Goal: Check status

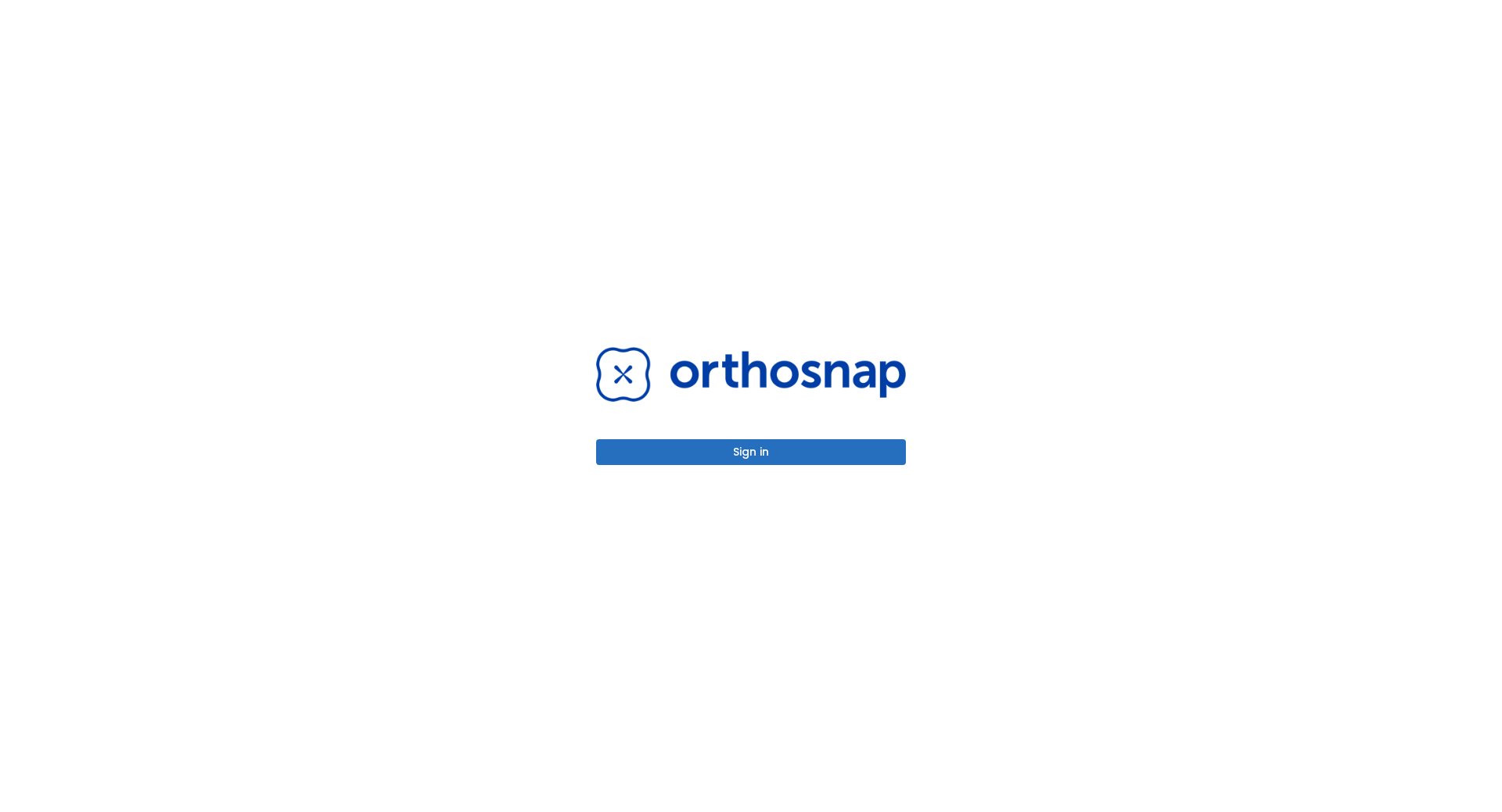
click at [834, 469] on div "Sign in" at bounding box center [751, 406] width 348 height 812
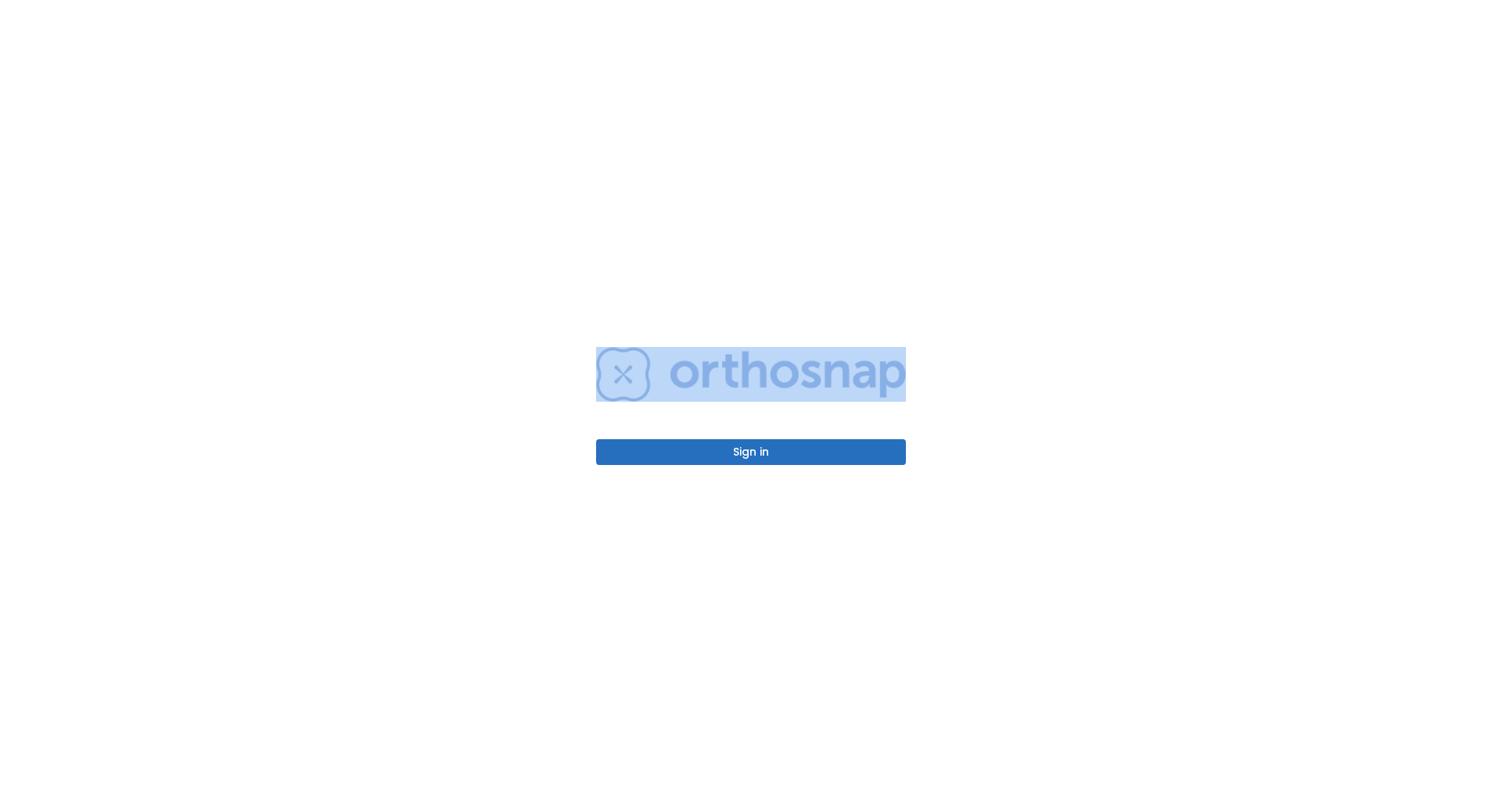
click at [834, 468] on div "Sign in" at bounding box center [751, 406] width 348 height 812
click at [833, 465] on div "Sign in" at bounding box center [751, 406] width 348 height 812
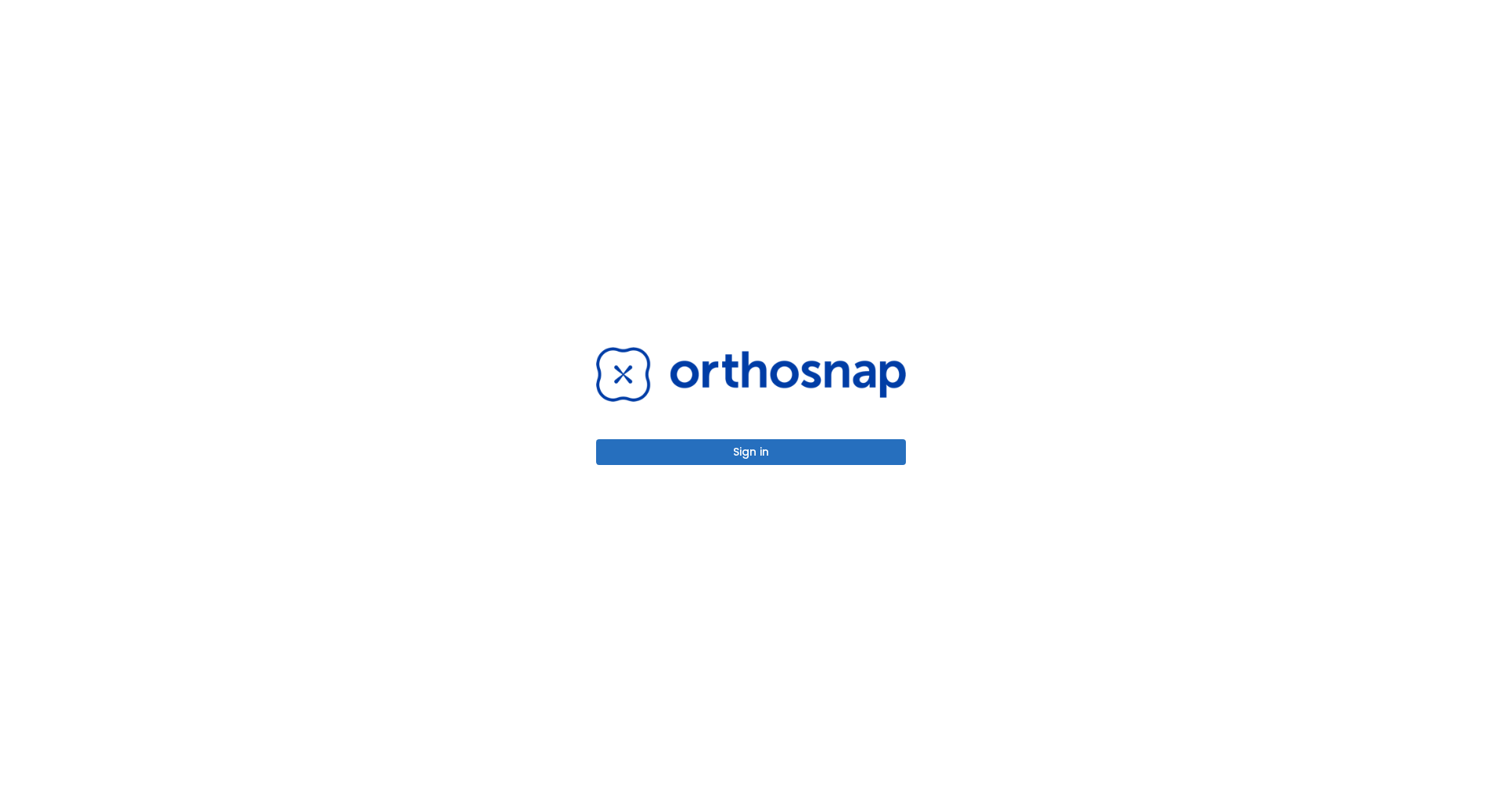
click at [828, 460] on button "Sign in" at bounding box center [751, 452] width 309 height 26
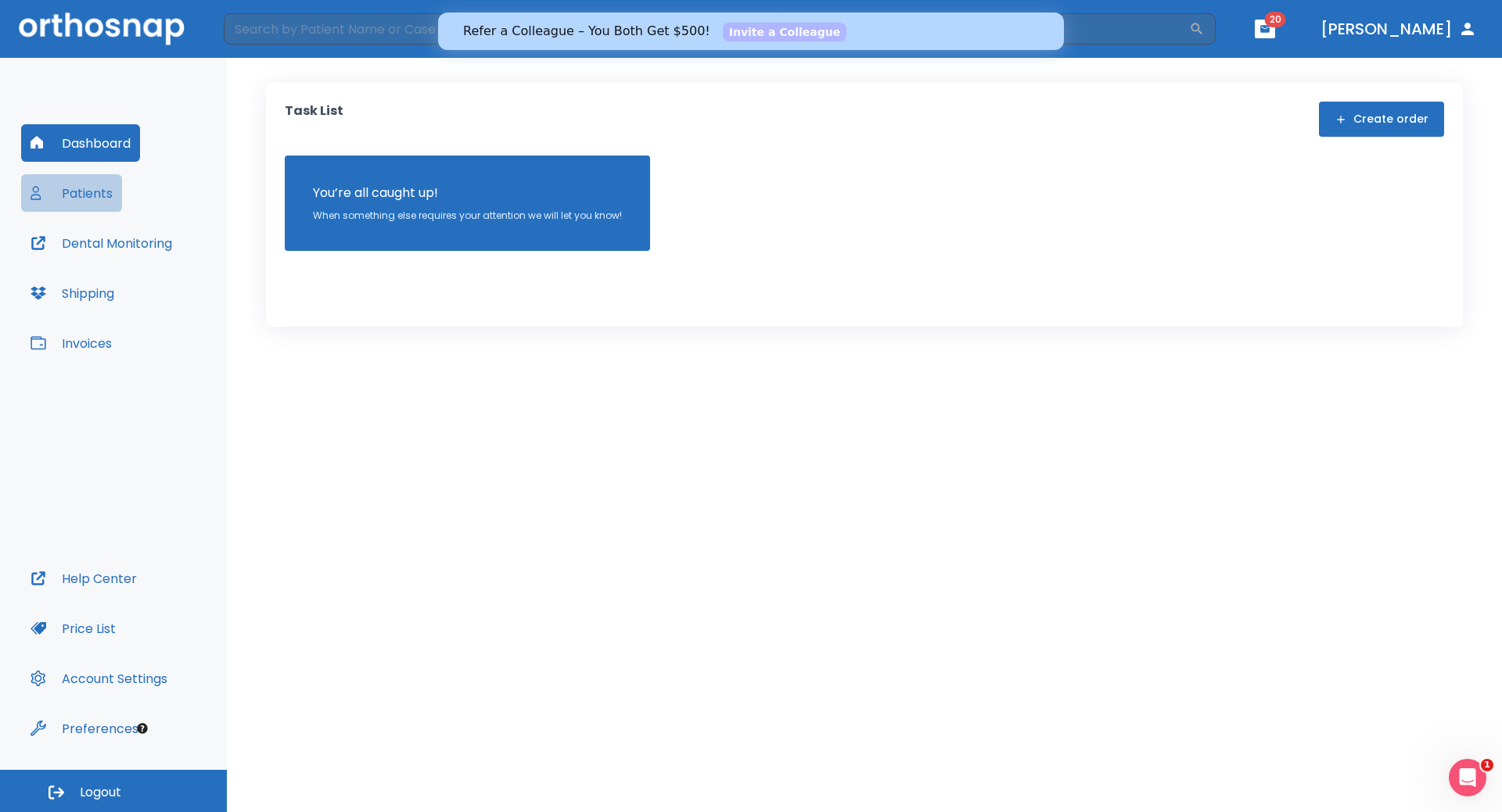
click at [106, 201] on button "Patients" at bounding box center [71, 193] width 101 height 37
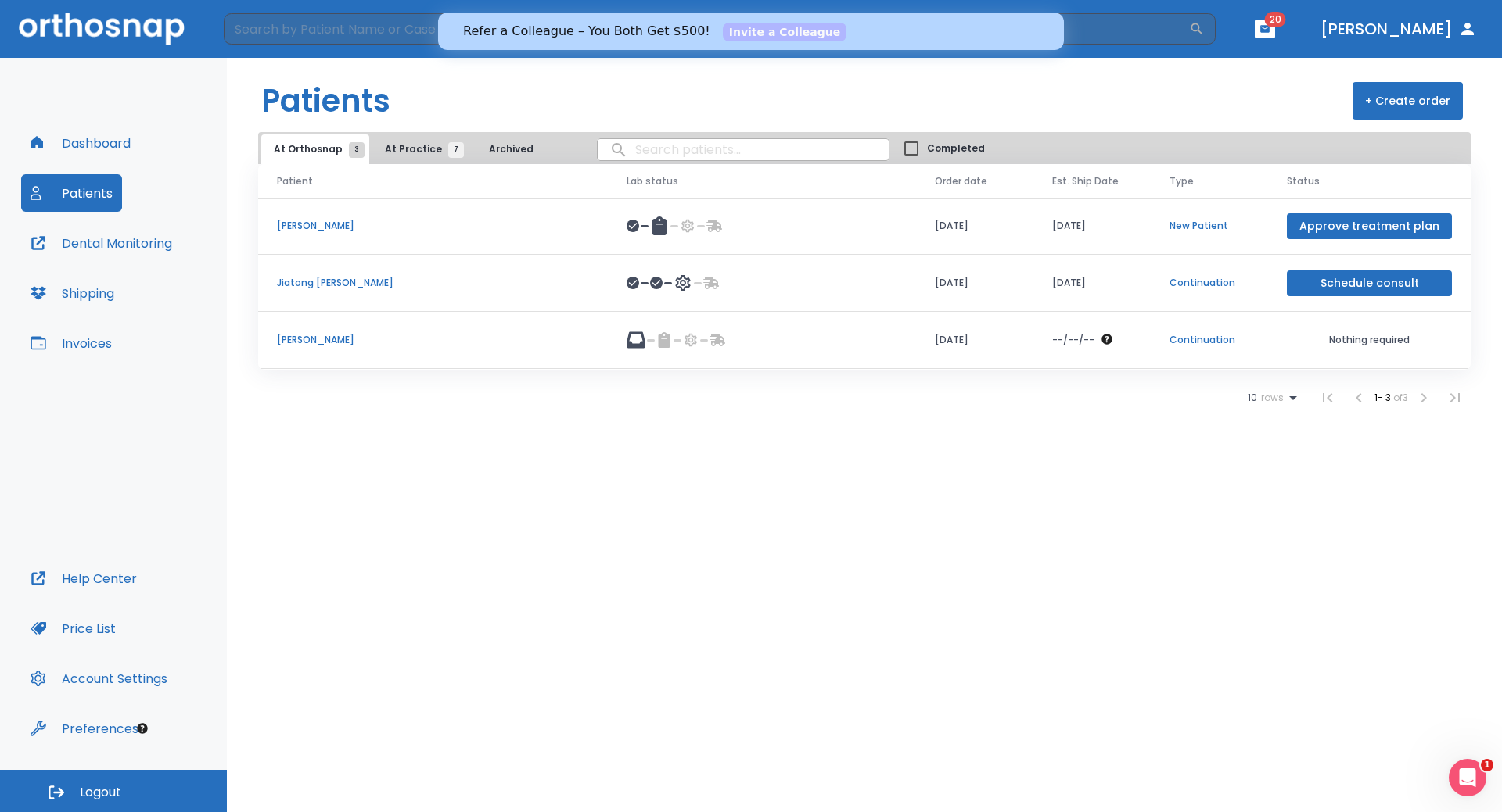
click at [418, 157] on button "At Practice 7" at bounding box center [420, 149] width 96 height 30
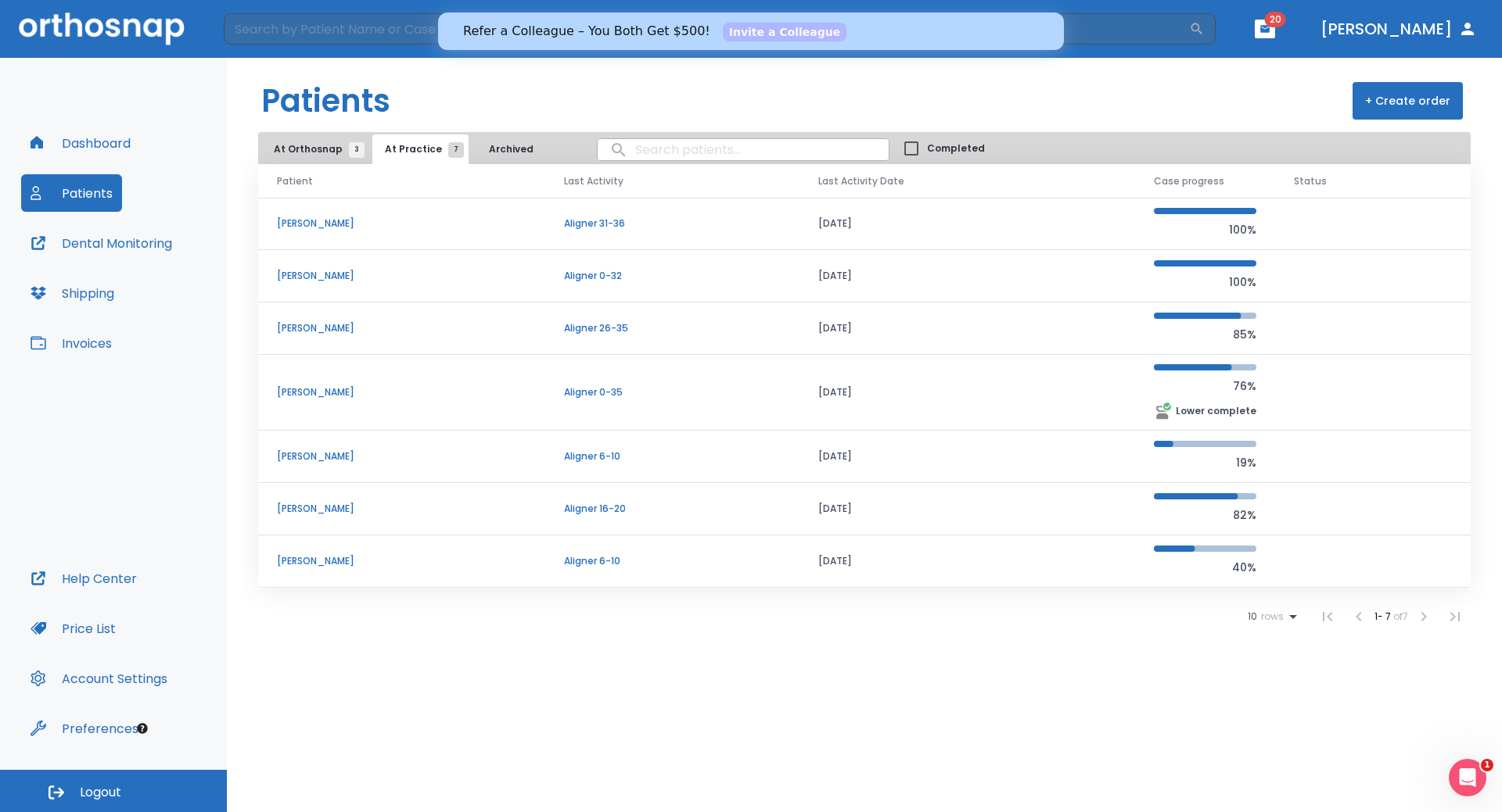
click at [310, 280] on p "[PERSON_NAME]" at bounding box center [401, 275] width 249 height 14
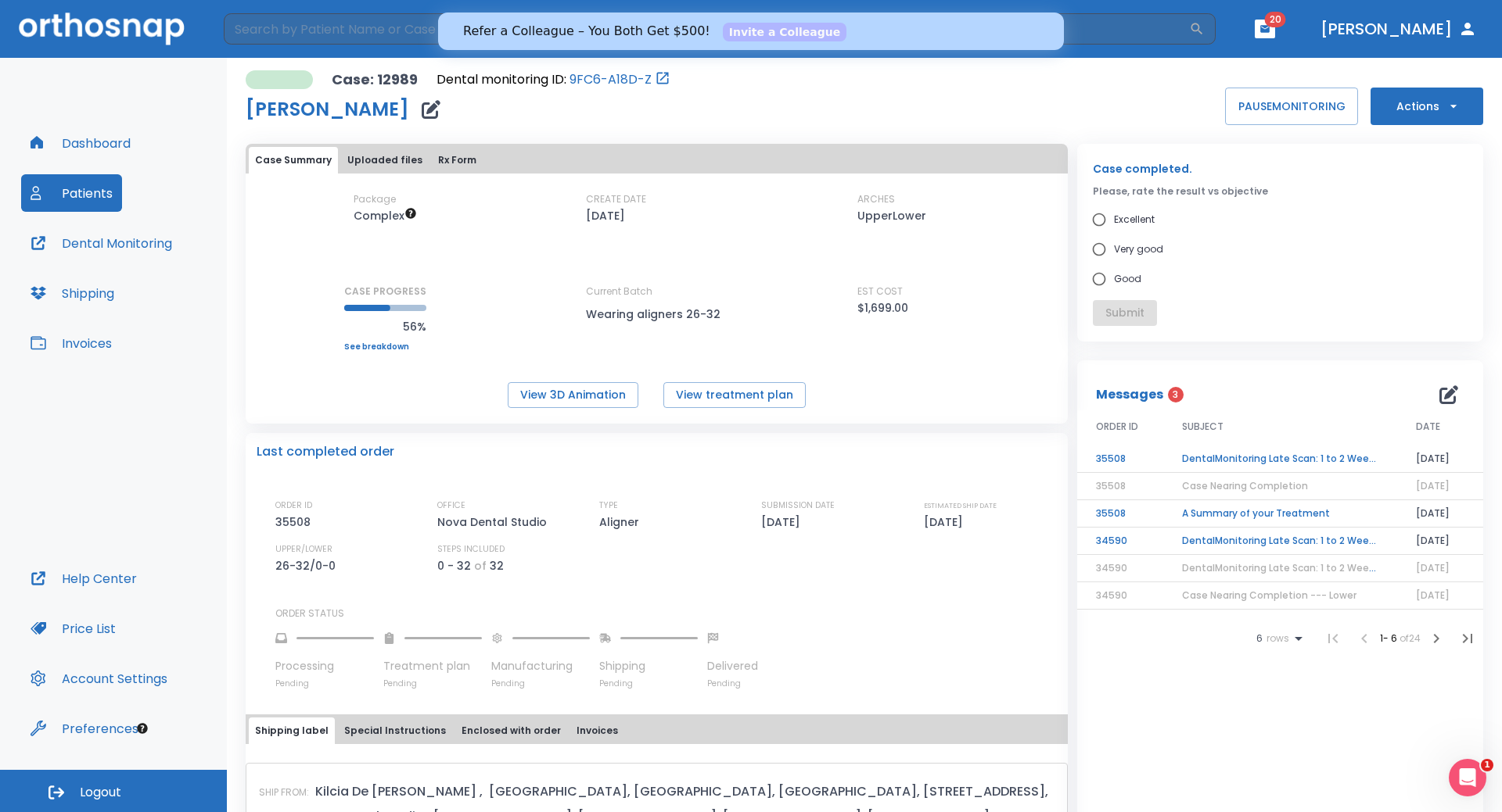
click at [392, 347] on link "See breakdown" at bounding box center [385, 348] width 82 height 10
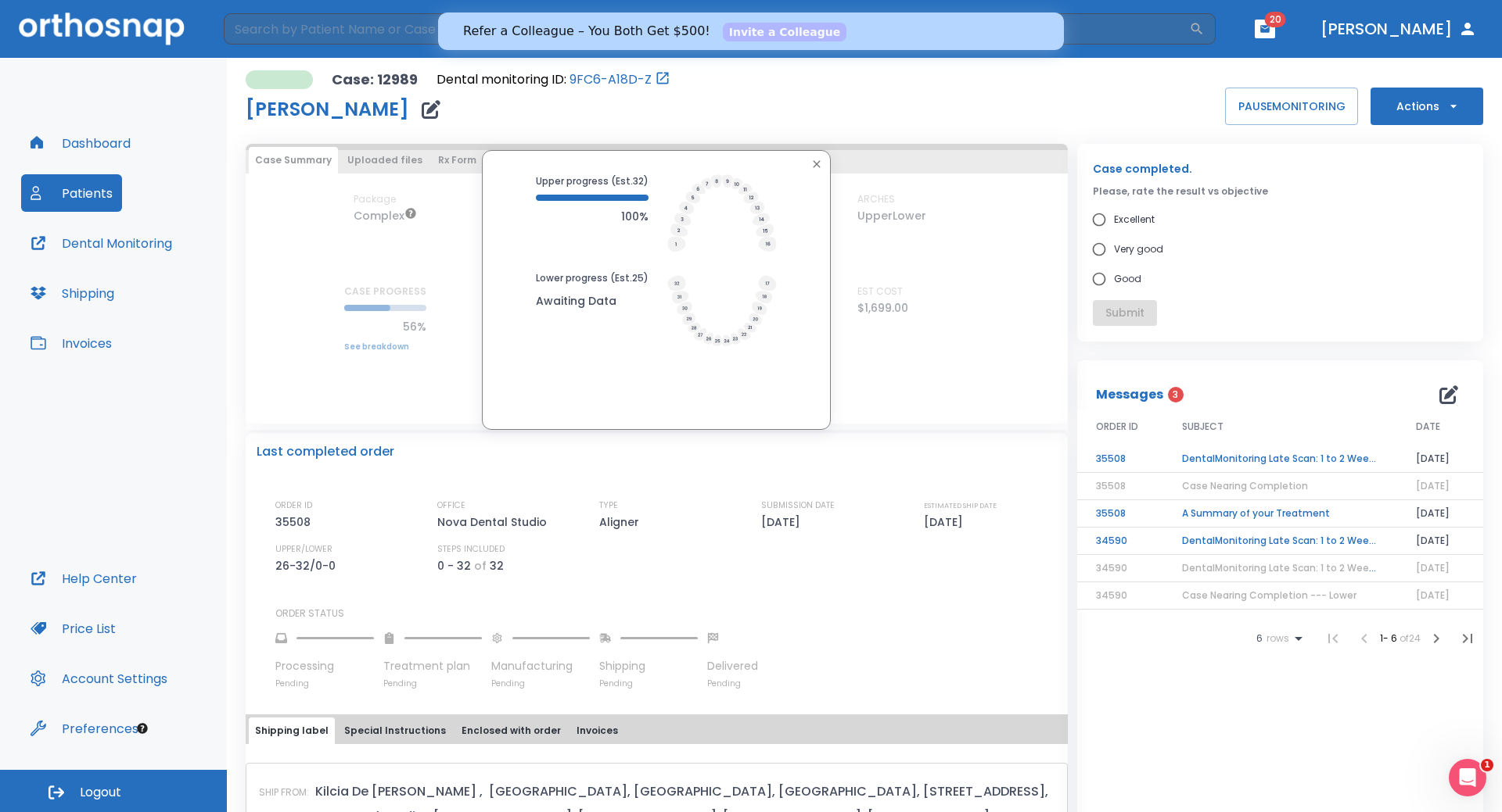
drag, startPoint x: 524, startPoint y: 203, endPoint x: 644, endPoint y: 201, distance: 120.0
click at [644, 201] on div "Upper progress (Est. 32 ) 100% Lower progress (Est. 25 ) Awaiting Data" at bounding box center [656, 265] width 341 height 181
